Goal: Find contact information: Find contact information

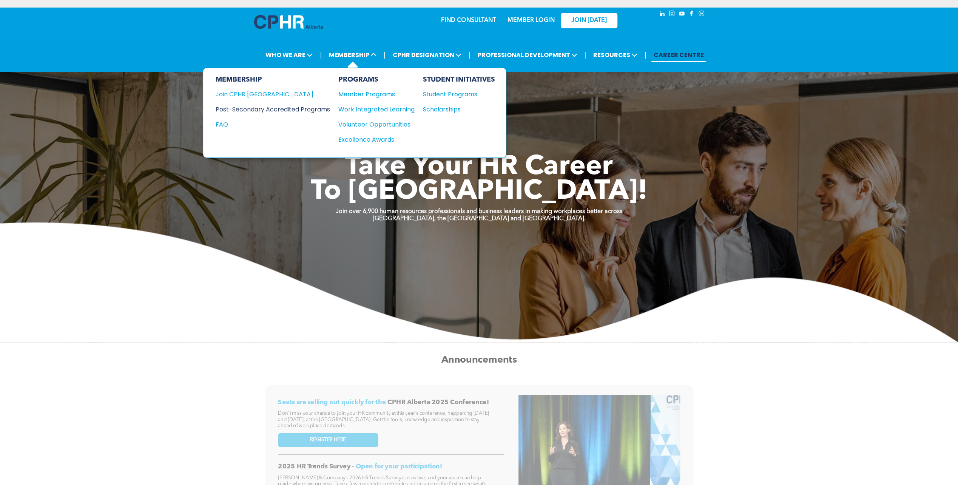
click at [305, 108] on div "Post-Secondary Accredited Programs" at bounding box center [266, 109] width 103 height 9
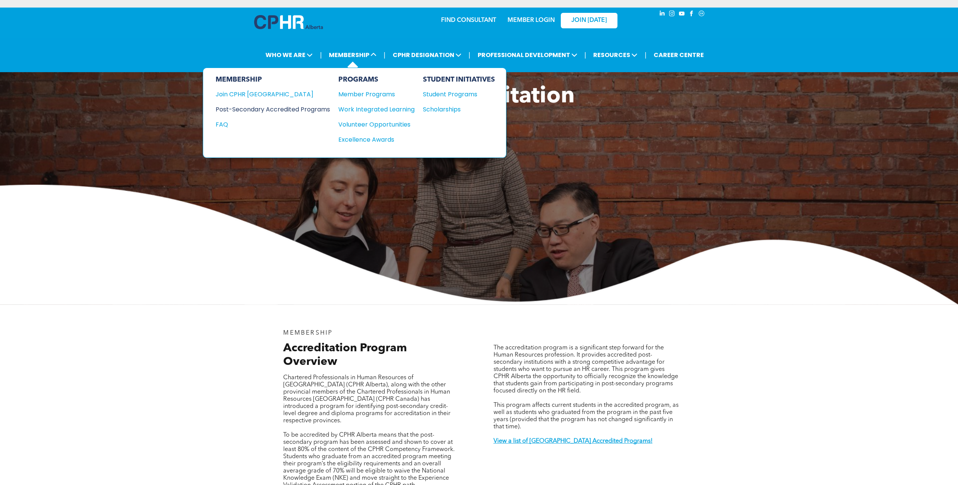
click at [304, 107] on div "Post-Secondary Accredited Programs" at bounding box center [266, 109] width 103 height 9
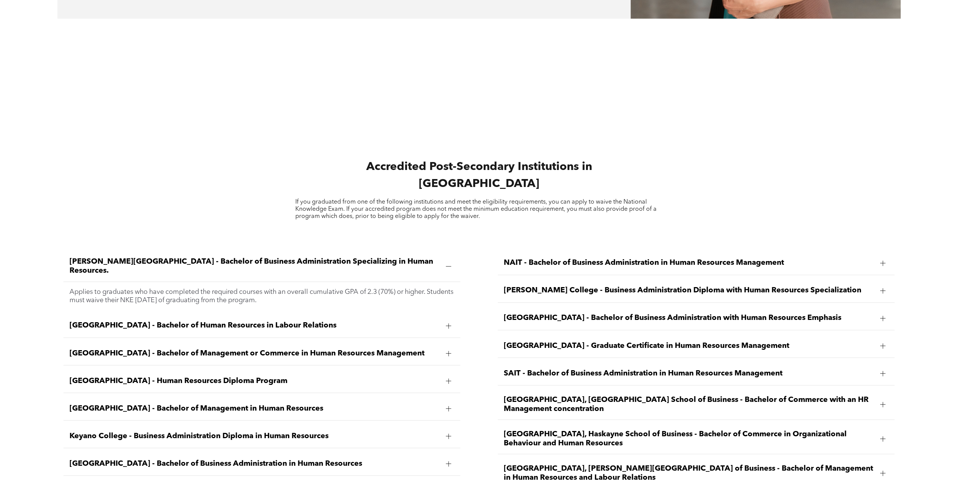
scroll to position [1171, 0]
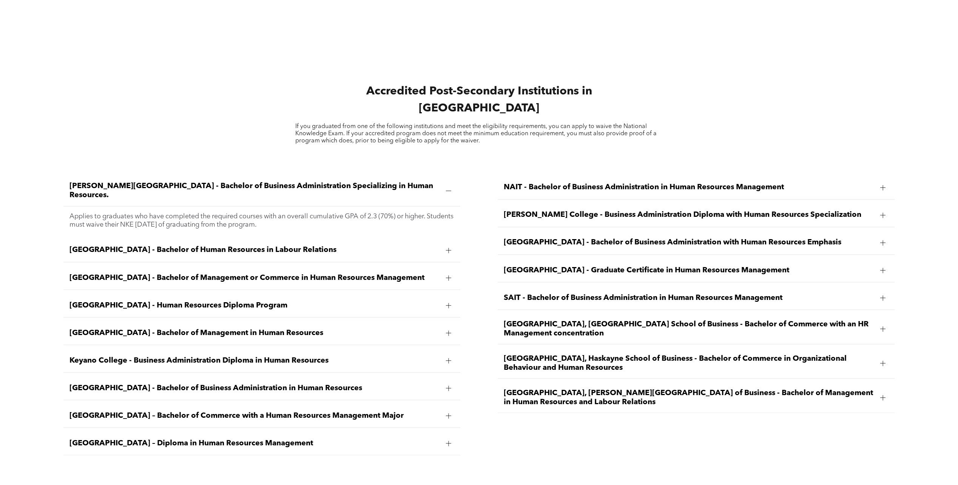
click at [214, 383] on span "[GEOGRAPHIC_DATA] - Bachelor of Business Administration in Human Resources" at bounding box center [255, 387] width 371 height 9
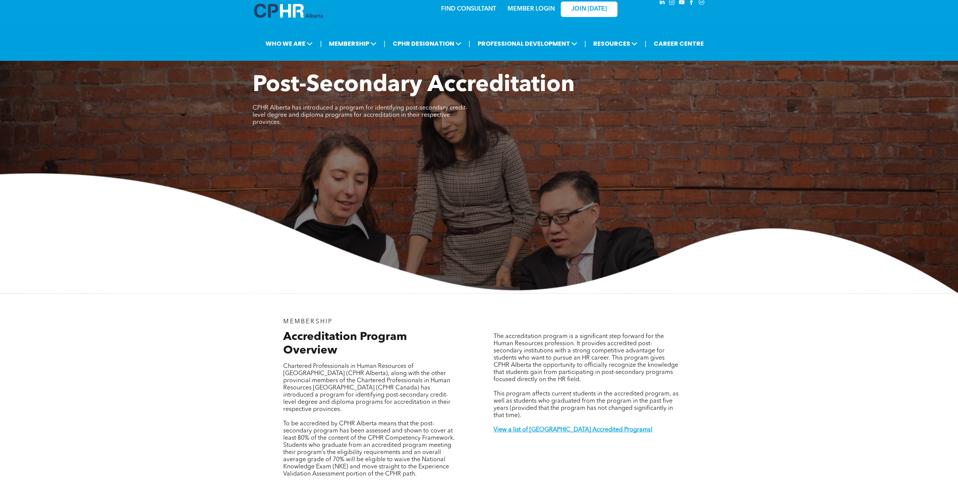
scroll to position [0, 0]
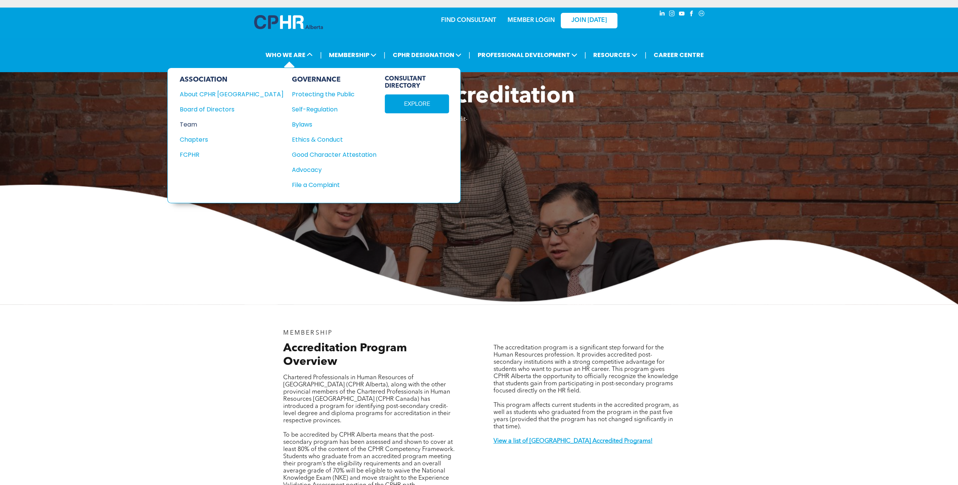
click at [192, 122] on div "Team" at bounding box center [227, 124] width 94 height 9
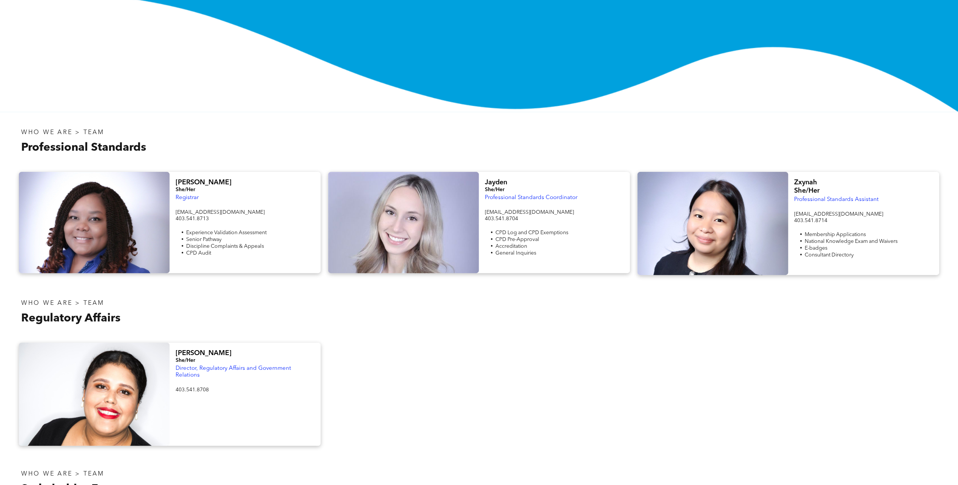
scroll to position [151, 0]
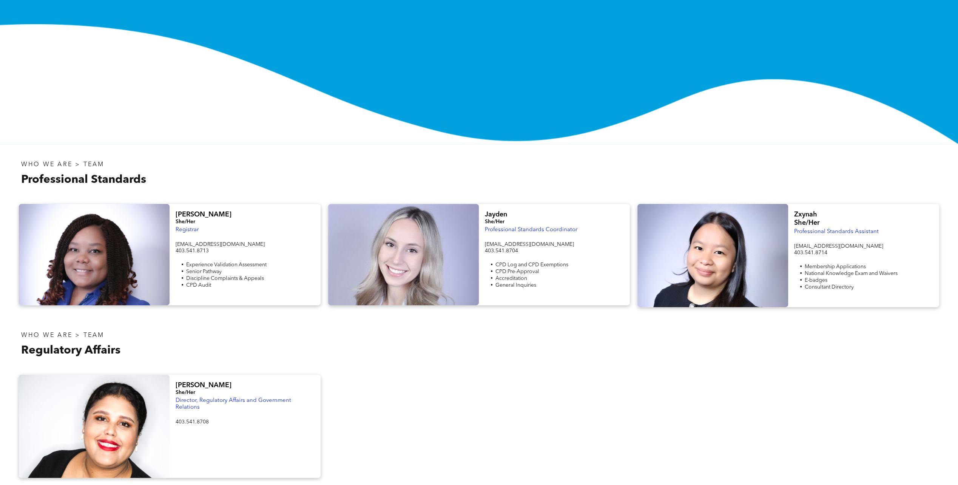
click at [824, 252] on span "403.541.8714" at bounding box center [810, 252] width 33 height 5
drag, startPoint x: 829, startPoint y: 256, endPoint x: 793, endPoint y: 255, distance: 35.9
click at [793, 255] on div "Zxynah She/Her Professional Standards Assistant info@cphrab.ca 403.541.8714 Mem…" at bounding box center [863, 255] width 151 height 103
click at [795, 253] on span "403.541.8714" at bounding box center [810, 252] width 33 height 5
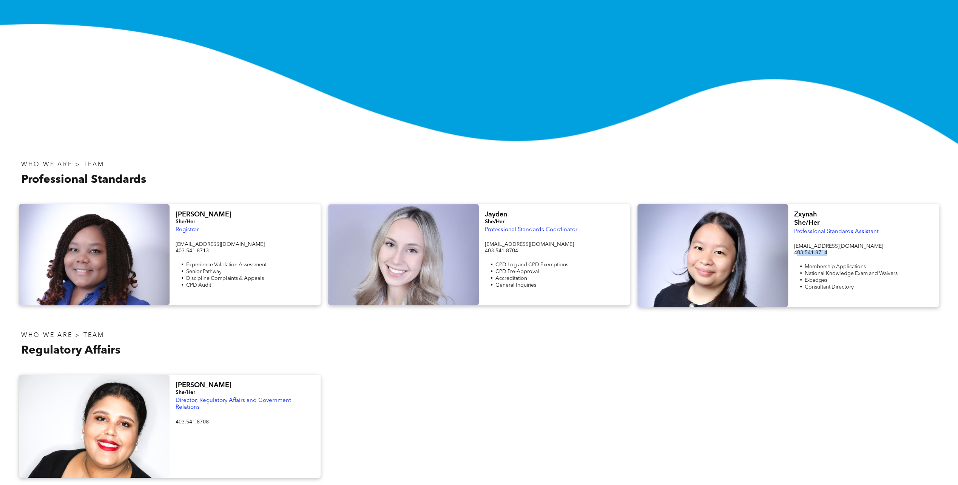
drag, startPoint x: 796, startPoint y: 254, endPoint x: 832, endPoint y: 256, distance: 36.3
click at [832, 256] on p "403.541.8714" at bounding box center [863, 253] width 139 height 6
drag, startPoint x: 829, startPoint y: 255, endPoint x: 794, endPoint y: 255, distance: 35.1
click at [794, 255] on p "403.541.8714" at bounding box center [863, 253] width 139 height 6
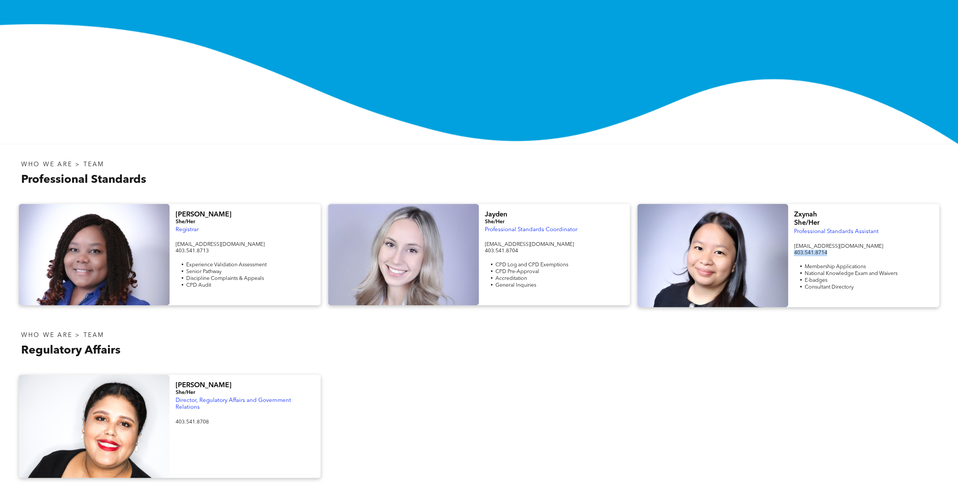
click at [766, 133] on img at bounding box center [479, 84] width 958 height 120
